Goal: Check status: Check status

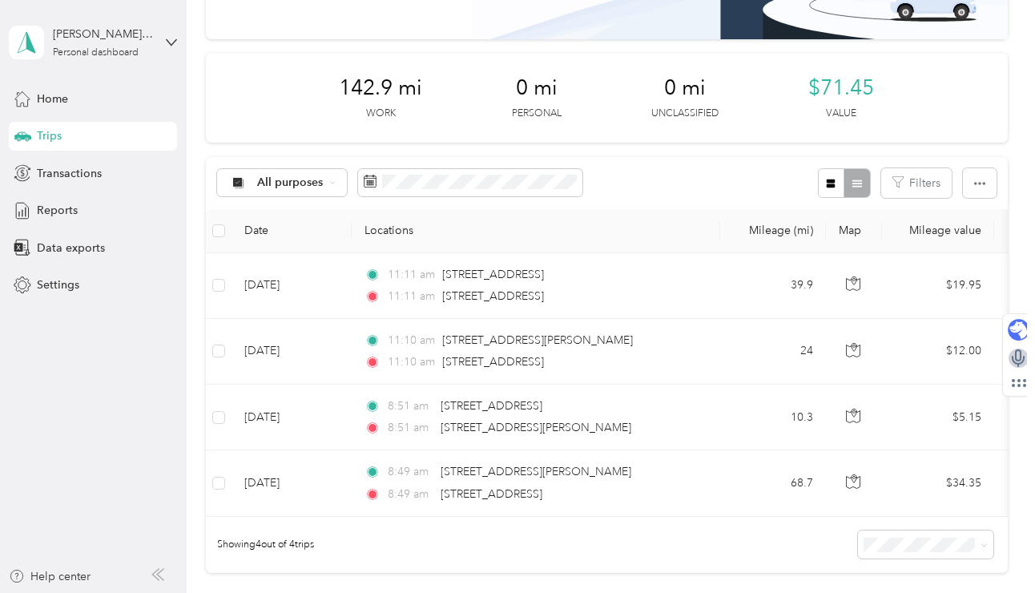
scroll to position [160, 0]
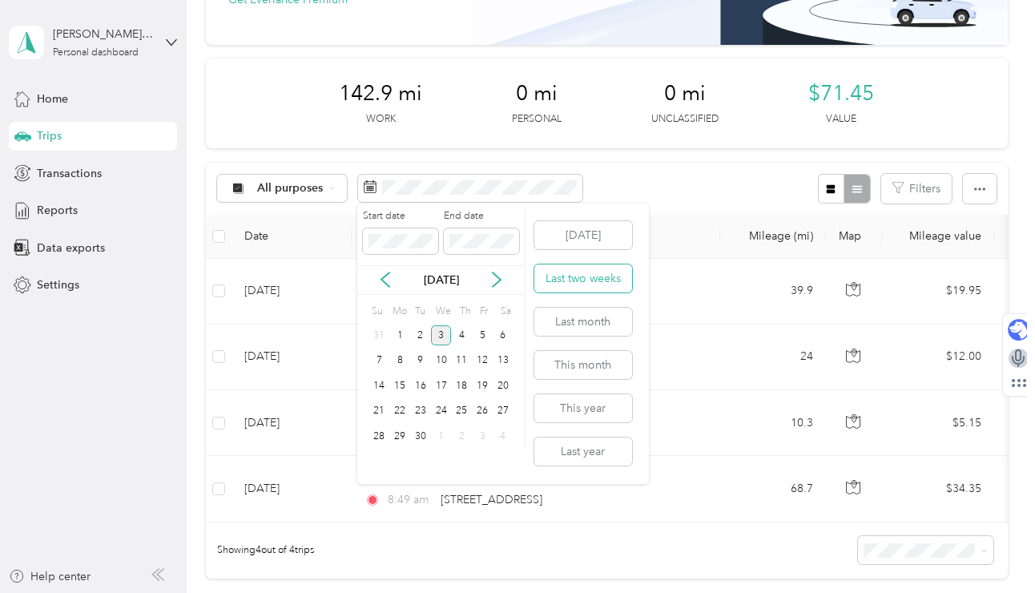
click at [610, 284] on button "Last two weeks" at bounding box center [583, 278] width 98 height 28
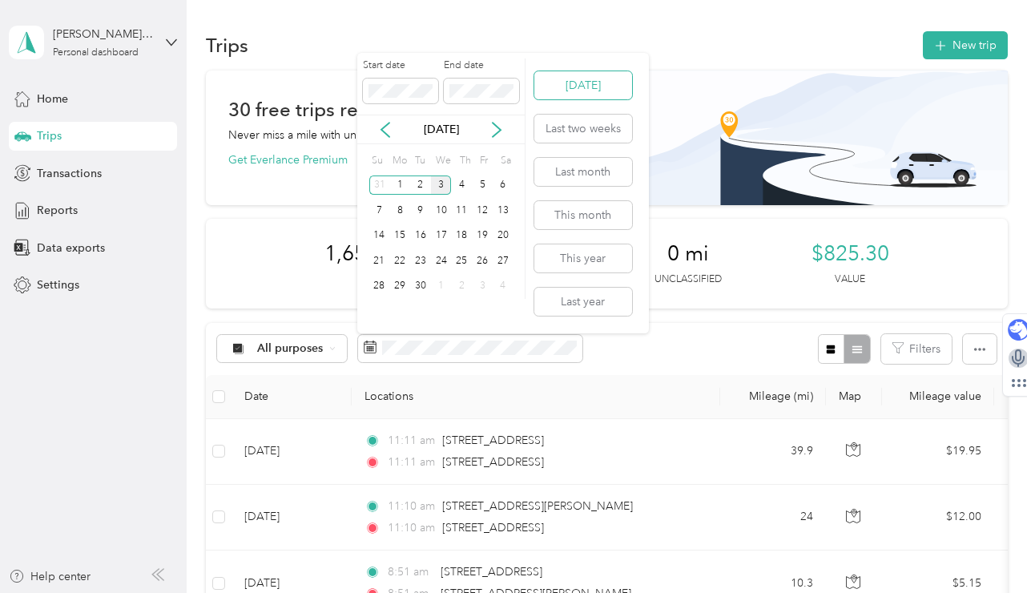
click at [585, 94] on button "[DATE]" at bounding box center [583, 85] width 98 height 28
